Goal: Information Seeking & Learning: Learn about a topic

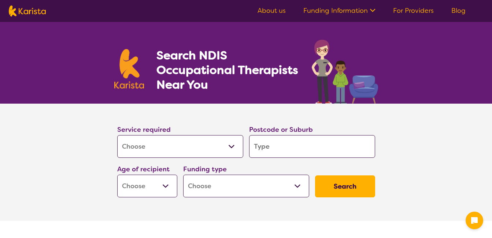
select select "[MEDICAL_DATA]"
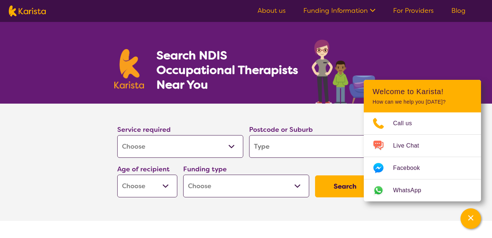
click at [285, 143] on input "search" at bounding box center [312, 146] width 126 height 23
type input "3"
type input "33"
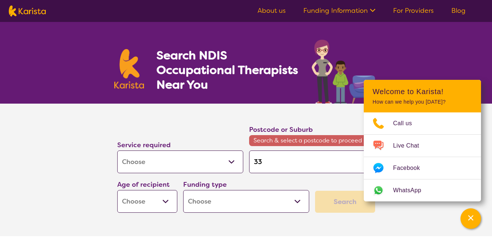
type input "335"
type input "3350"
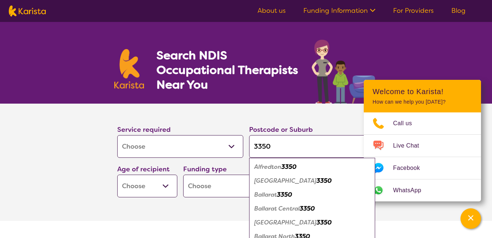
type input "3350"
click at [269, 193] on em "Ballarat" at bounding box center [265, 195] width 23 height 8
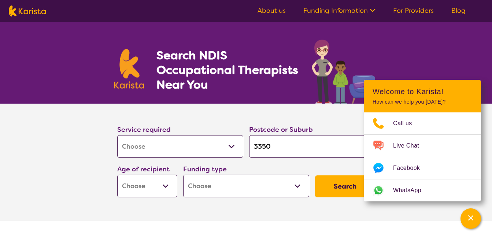
click at [160, 183] on select "Early Childhood - 0 to 9 Child - 10 to 11 Adolescent - 12 to 17 Adult - 18 to 6…" at bounding box center [147, 186] width 60 height 23
select select "AD"
click at [117, 175] on select "Early Childhood - 0 to 9 Child - 10 to 11 Adolescent - 12 to 17 Adult - 18 to 6…" at bounding box center [147, 186] width 60 height 23
select select "AD"
click at [237, 182] on select "Home Care Package (HCP) National Disability Insurance Scheme (NDIS) I don't know" at bounding box center [246, 186] width 126 height 23
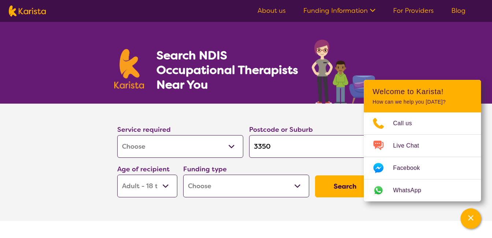
select select "NDIS"
click at [183, 175] on select "Home Care Package (HCP) National Disability Insurance Scheme (NDIS) I don't know" at bounding box center [246, 186] width 126 height 23
select select "NDIS"
click at [337, 186] on button "Search" at bounding box center [345, 186] width 60 height 22
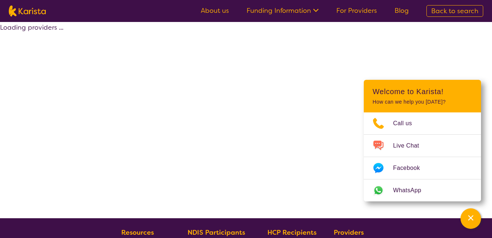
select select "by_score"
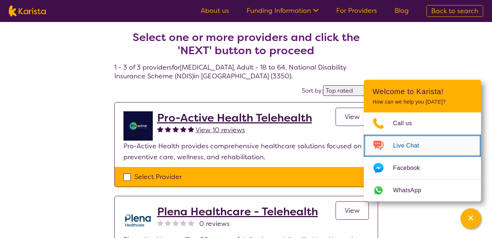
click at [410, 145] on span "Live Chat" at bounding box center [410, 145] width 35 height 11
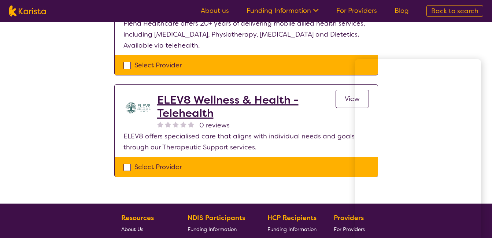
scroll to position [254, 0]
